Goal: Information Seeking & Learning: Learn about a topic

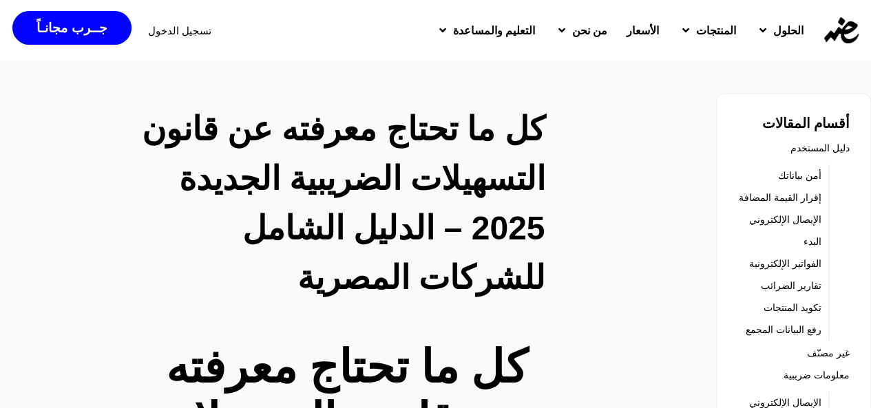
scroll to position [69, 0]
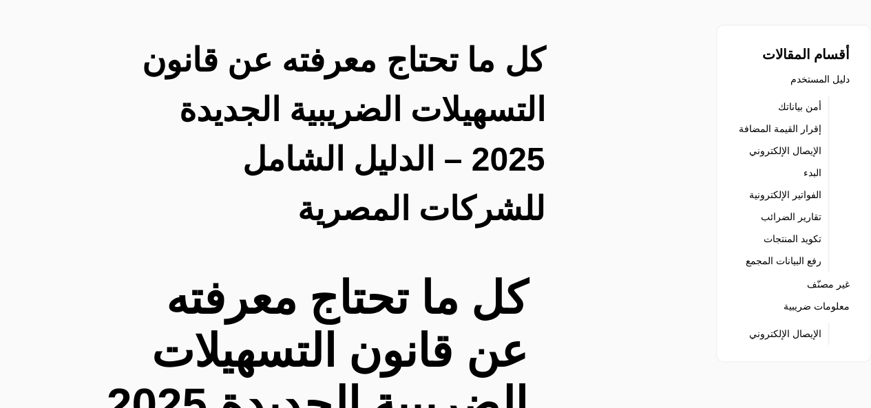
click at [797, 160] on link "الإيصال الإلكتروني" at bounding box center [785, 150] width 72 height 19
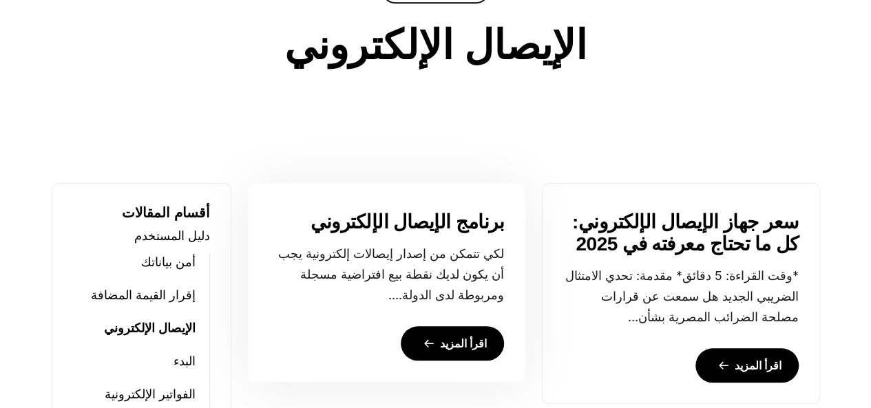
scroll to position [483, 0]
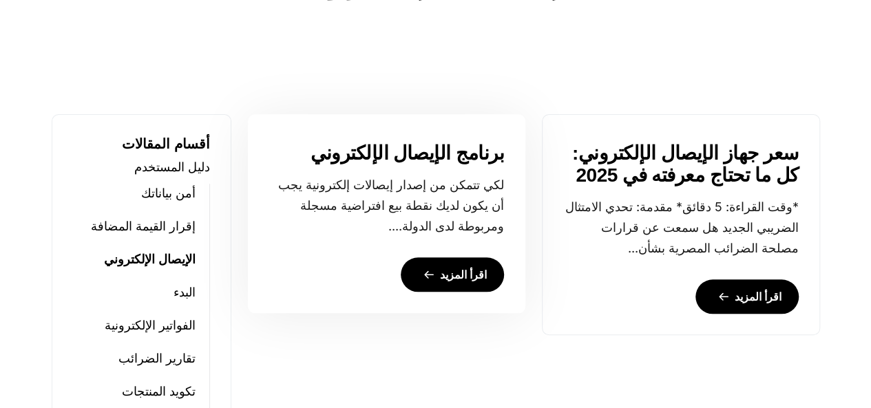
click at [461, 269] on link "اقرأ المزيد" at bounding box center [452, 275] width 103 height 34
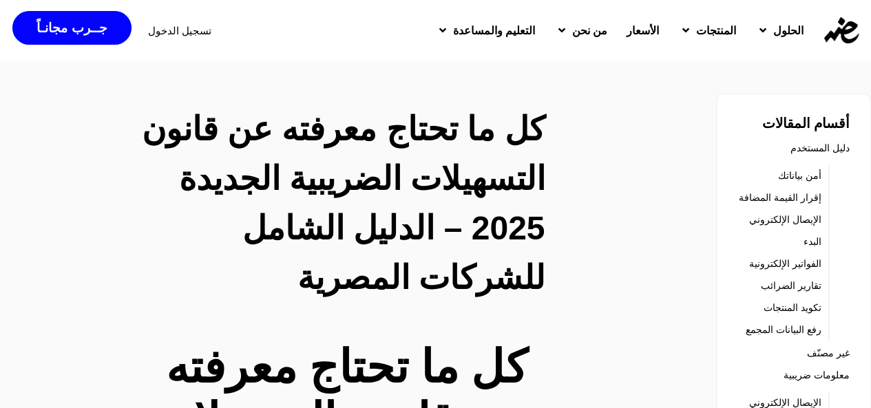
scroll to position [69, 0]
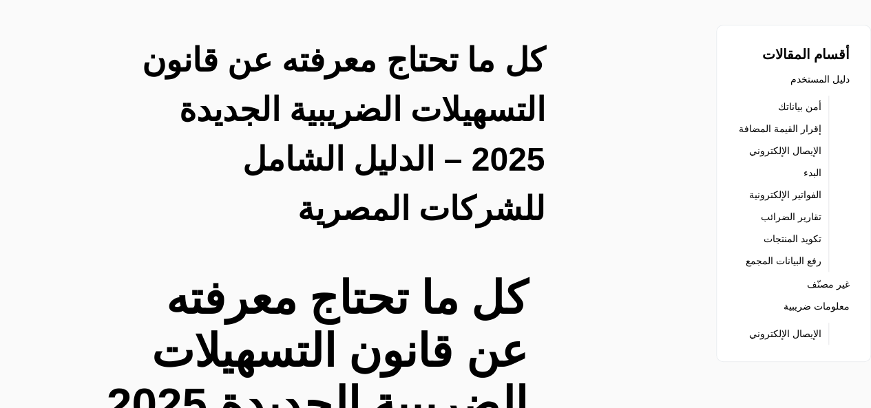
click at [797, 205] on link "الفواتير الإلكترونية" at bounding box center [785, 194] width 72 height 19
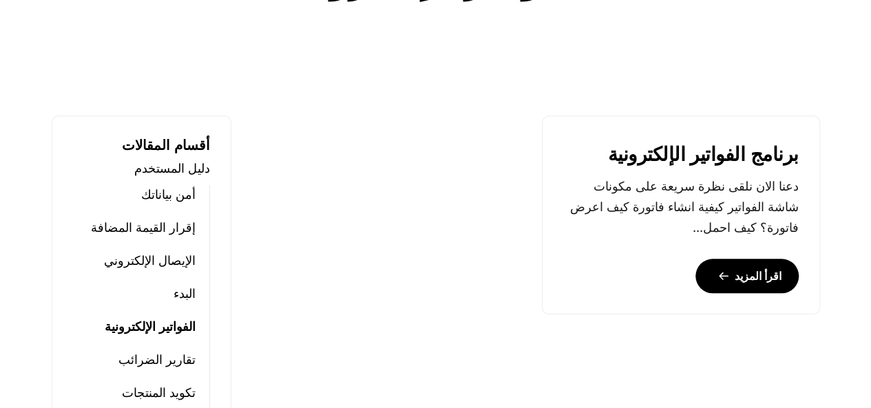
scroll to position [551, 0]
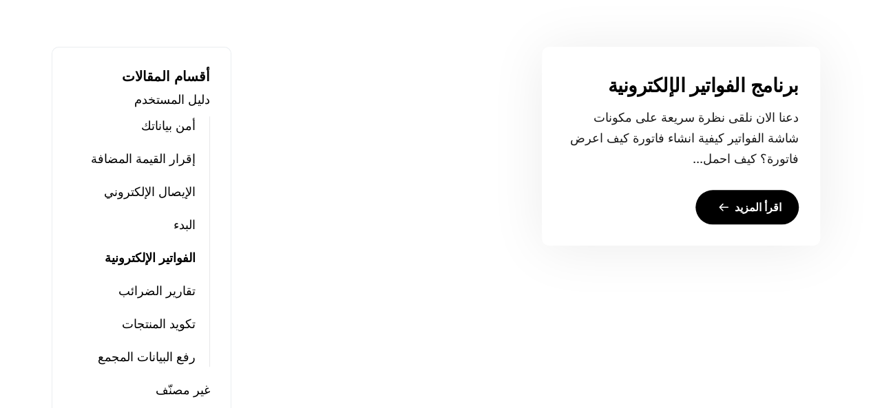
click at [762, 203] on link "اقرأ المزيد" at bounding box center [747, 207] width 103 height 34
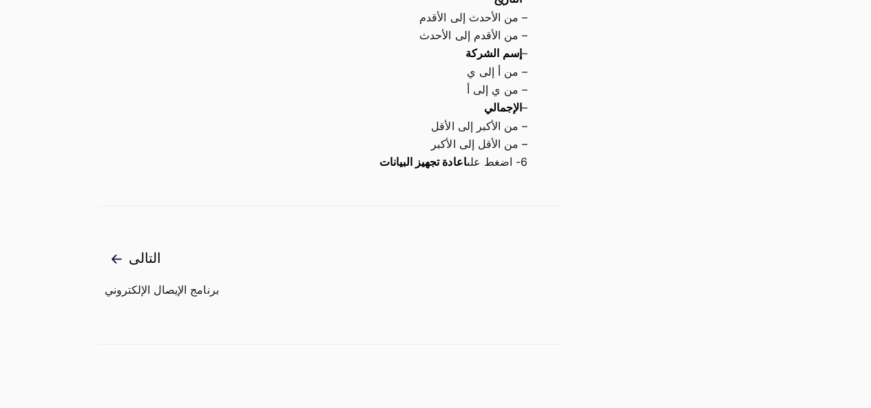
scroll to position [3099, 0]
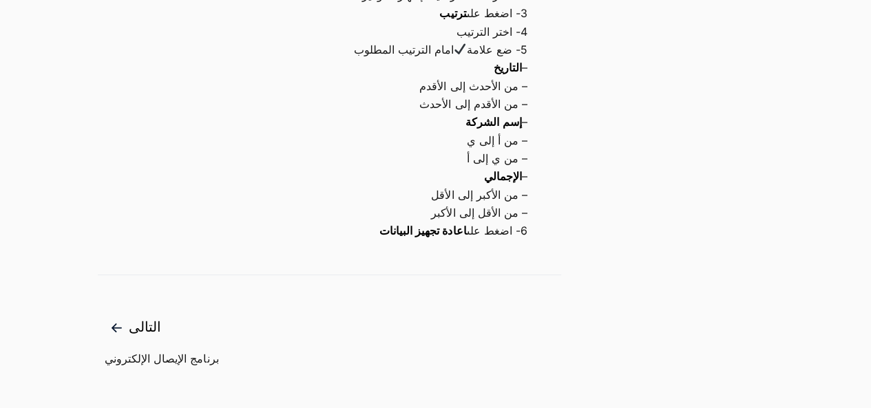
click at [110, 317] on span "التالى" at bounding box center [162, 328] width 114 height 23
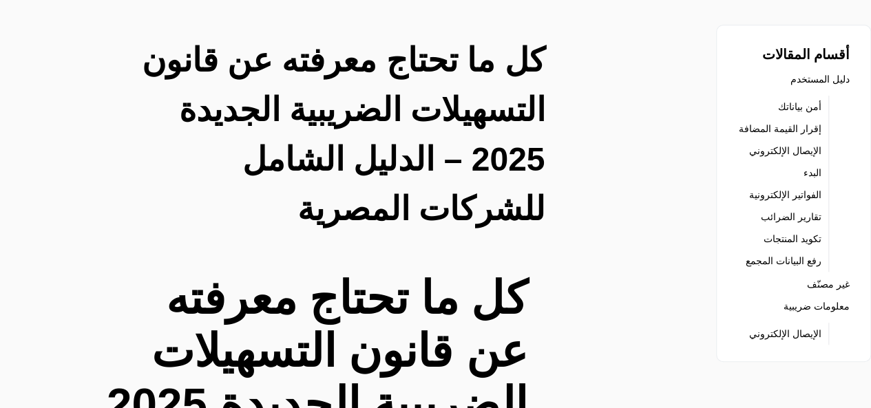
click at [782, 227] on link "تقارير الضرائب" at bounding box center [791, 216] width 61 height 19
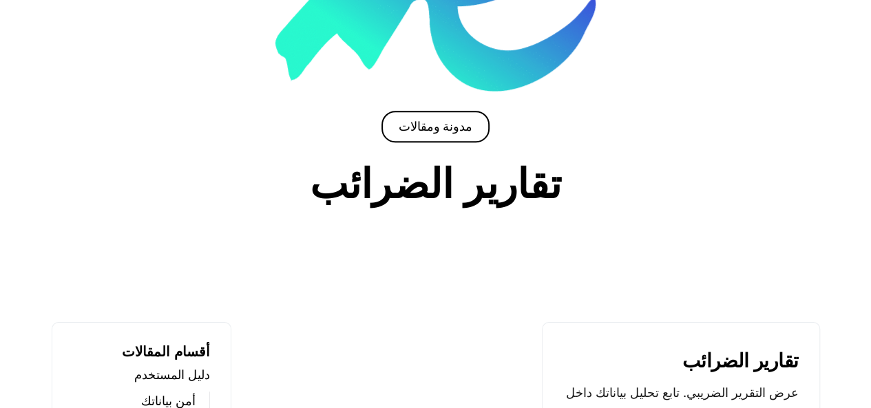
scroll to position [413, 0]
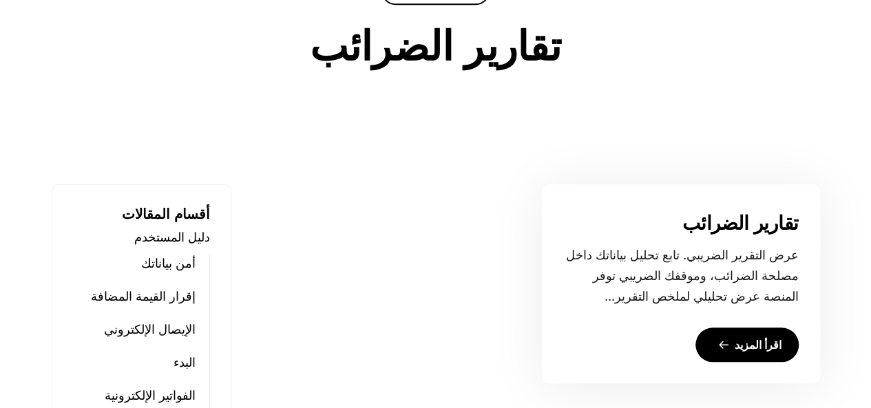
click at [753, 342] on link "اقرأ المزيد" at bounding box center [747, 345] width 103 height 34
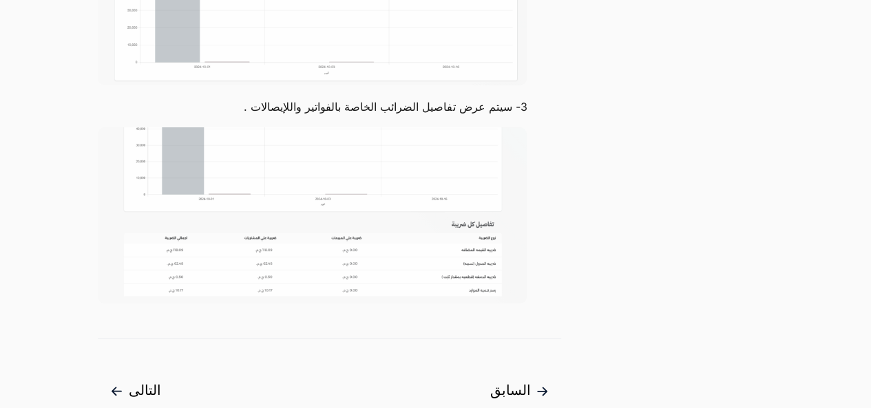
scroll to position [551, 0]
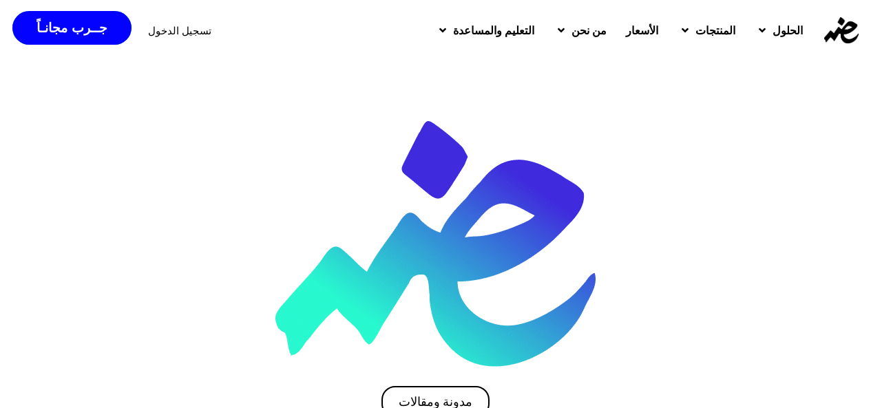
scroll to position [413, 0]
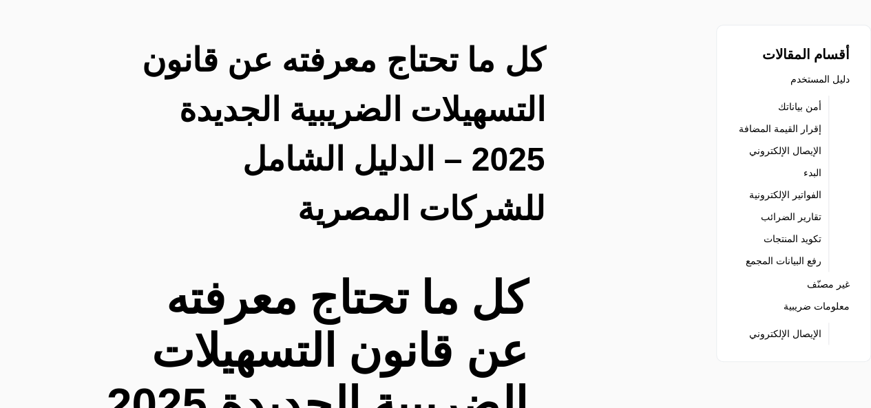
click at [797, 249] on link "تكويد المنتجات" at bounding box center [793, 238] width 58 height 19
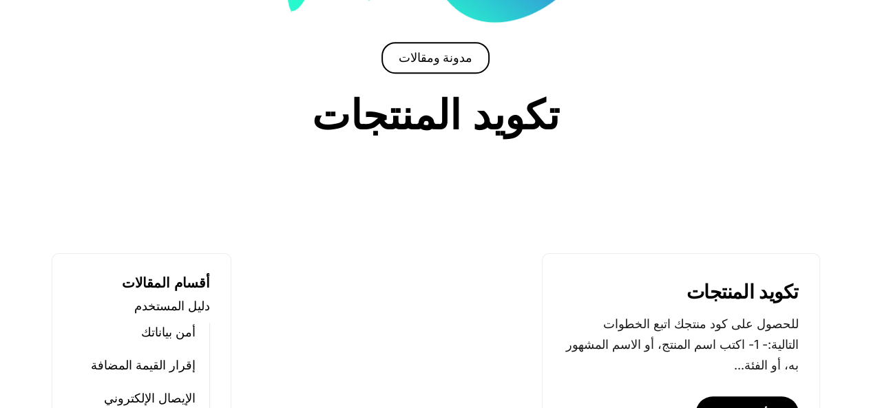
scroll to position [482, 0]
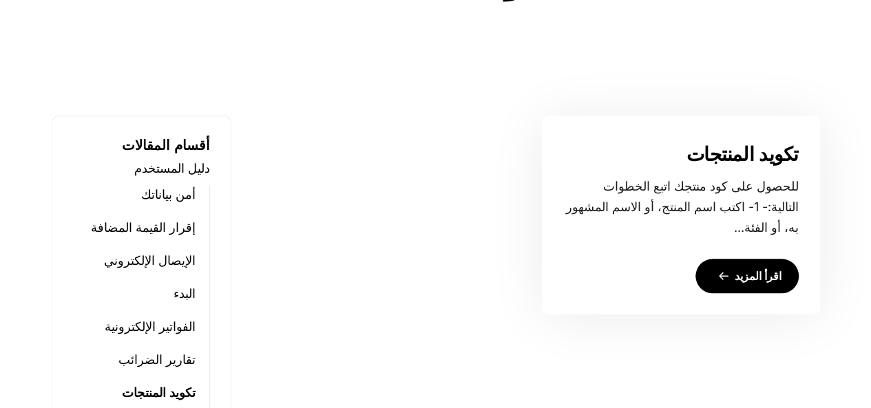
click at [734, 273] on link "اقرأ المزيد" at bounding box center [747, 276] width 103 height 34
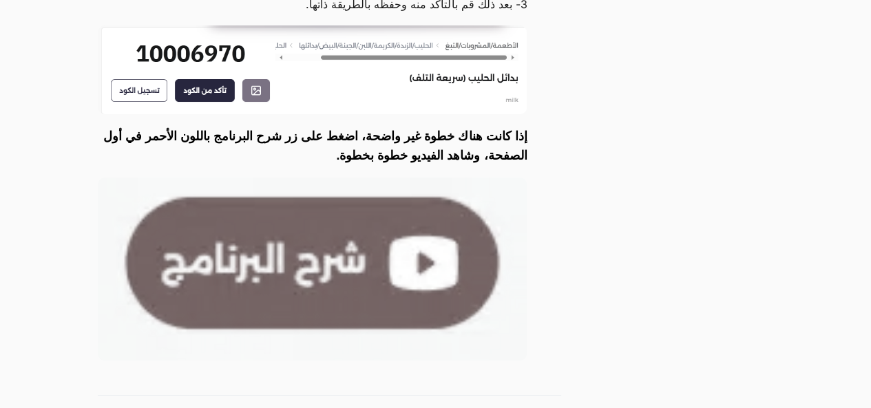
scroll to position [2479, 0]
